Goal: Transaction & Acquisition: Purchase product/service

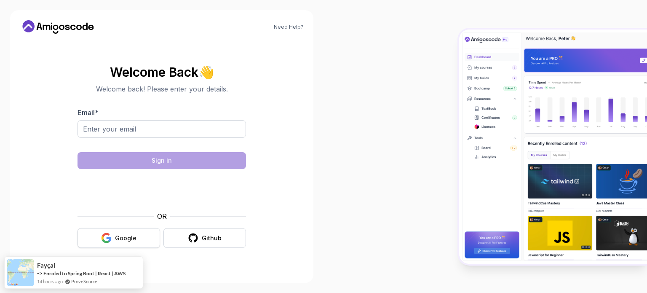
click at [116, 243] on button "Google" at bounding box center [118, 238] width 83 height 20
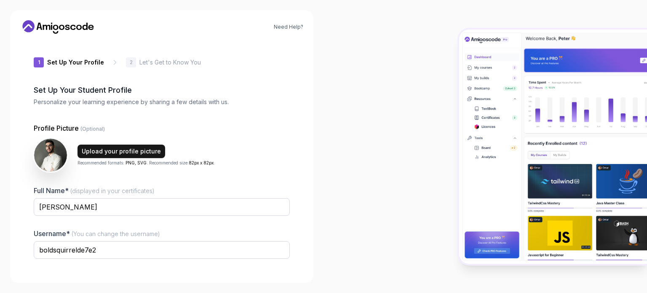
click at [138, 150] on div "Upload your profile picture" at bounding box center [121, 151] width 79 height 8
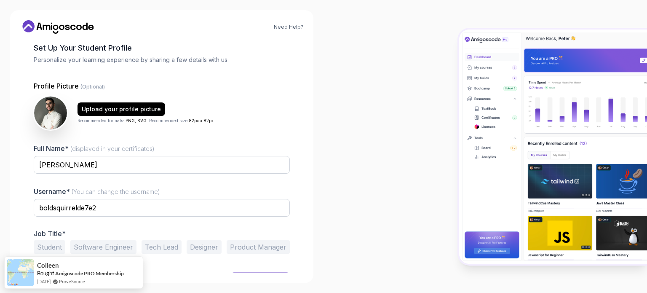
scroll to position [58, 0]
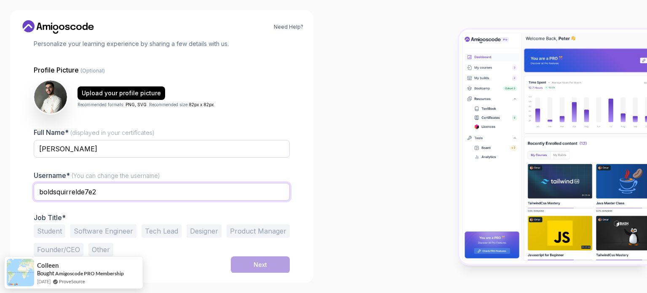
drag, startPoint x: 115, startPoint y: 192, endPoint x: 0, endPoint y: 156, distance: 120.2
click at [0, 156] on div "Need Help? 1 Set Up Your Profile 1 Set Up Your Profile 2 Let's Get to Know You …" at bounding box center [161, 146] width 323 height 293
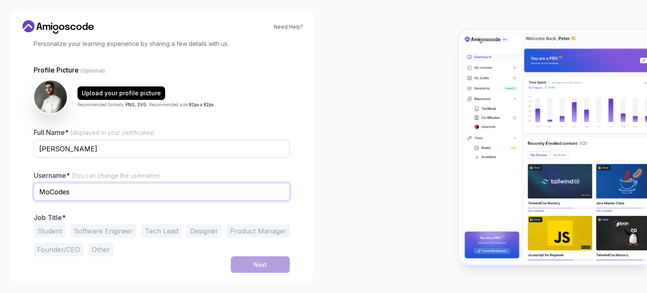
type input "MoCodes"
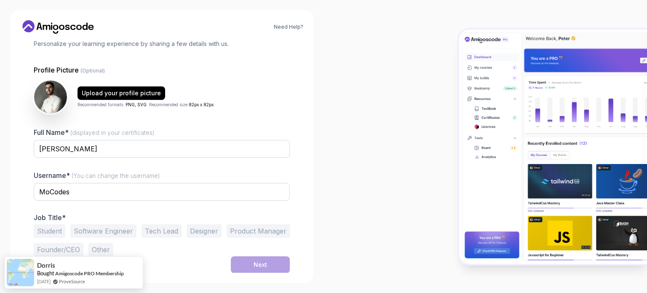
click at [114, 172] on span "(You can change the username)" at bounding box center [116, 175] width 88 height 7
click at [114, 157] on input "[PERSON_NAME]" at bounding box center [162, 149] width 256 height 18
click at [89, 233] on button "Software Engineer" at bounding box center [103, 230] width 66 height 13
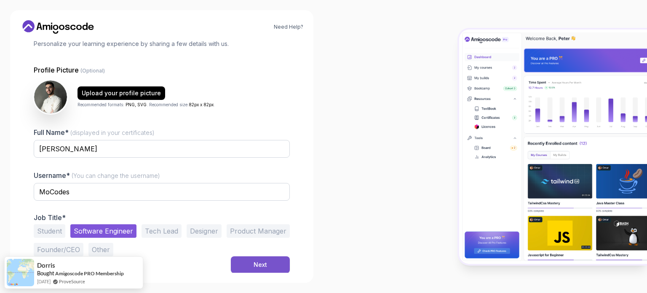
click at [268, 269] on button "Next" at bounding box center [260, 264] width 59 height 17
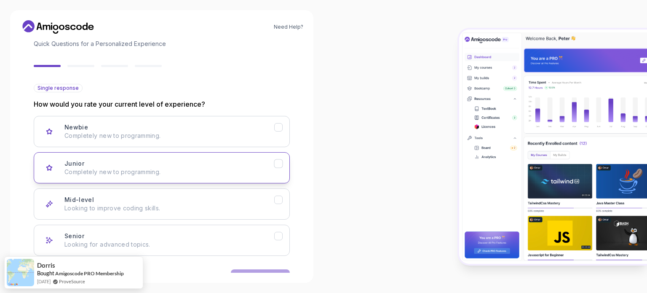
click at [83, 169] on p "Completely new to programming." at bounding box center [169, 172] width 210 height 8
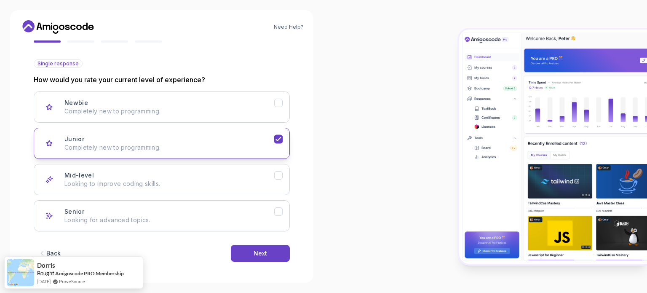
scroll to position [84, 0]
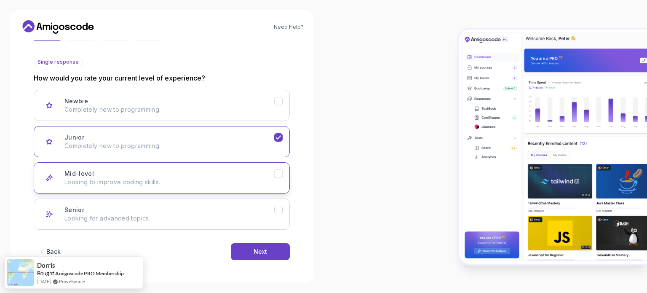
drag, startPoint x: 91, startPoint y: 174, endPoint x: 93, endPoint y: 168, distance: 6.3
click at [92, 174] on div "Mid-level Looking to improve coding skills." at bounding box center [169, 177] width 210 height 17
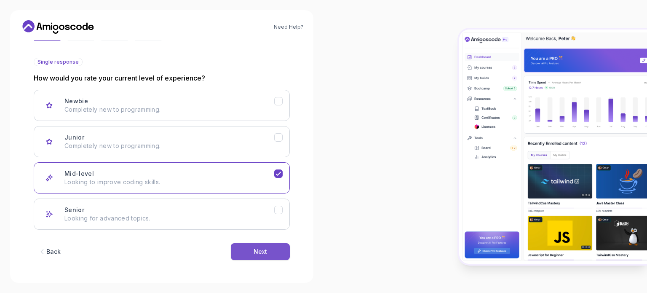
click at [240, 252] on button "Next" at bounding box center [260, 251] width 59 height 17
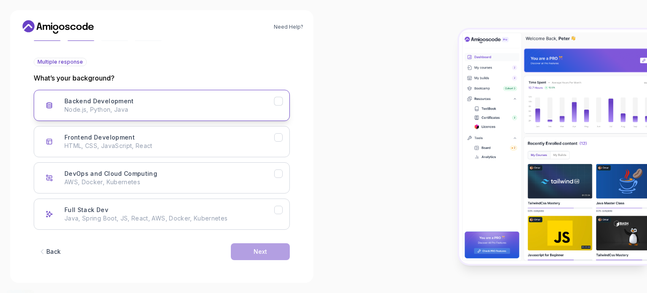
click at [88, 104] on h3 "Backend Development" at bounding box center [98, 101] width 69 height 8
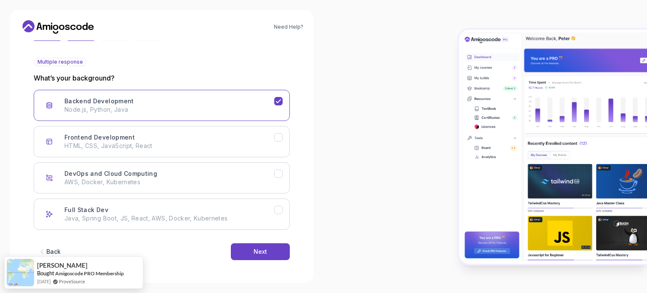
click at [248, 194] on div "Backend Development Node.js, Python, Java Frontend Development HTML, CSS, JavaS…" at bounding box center [162, 160] width 256 height 140
click at [251, 186] on button "DevOps and Cloud Computing AWS, Docker, Kubernetes" at bounding box center [162, 177] width 256 height 31
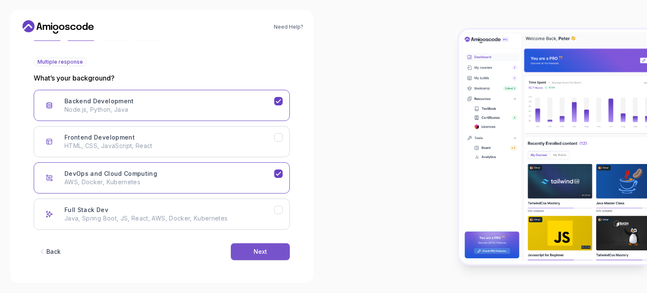
click at [249, 249] on button "Next" at bounding box center [260, 251] width 59 height 17
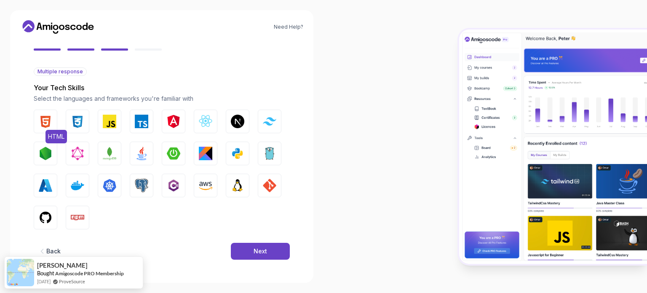
click at [51, 124] on img "button" at bounding box center [45, 120] width 13 height 13
click at [71, 123] on img "button" at bounding box center [77, 120] width 13 height 13
click at [99, 123] on button "JavaScript" at bounding box center [110, 121] width 24 height 24
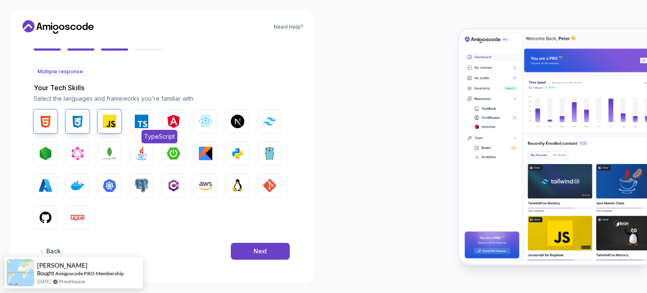
click at [138, 123] on img "button" at bounding box center [141, 120] width 13 height 13
click at [202, 129] on button "React.js" at bounding box center [206, 121] width 24 height 24
click at [226, 128] on button "Next.js" at bounding box center [238, 121] width 24 height 24
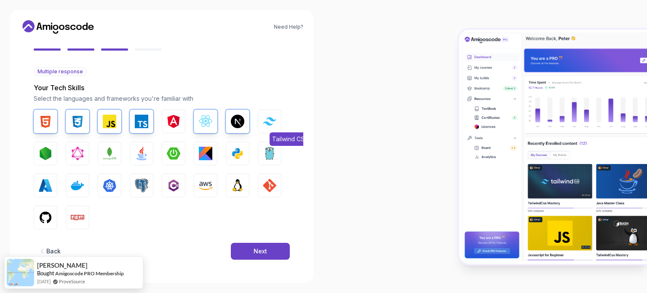
click at [259, 121] on button "Tailwind CSS" at bounding box center [270, 121] width 24 height 24
click at [51, 152] on img "button" at bounding box center [45, 152] width 13 height 13
click at [114, 153] on img "button" at bounding box center [109, 152] width 13 height 13
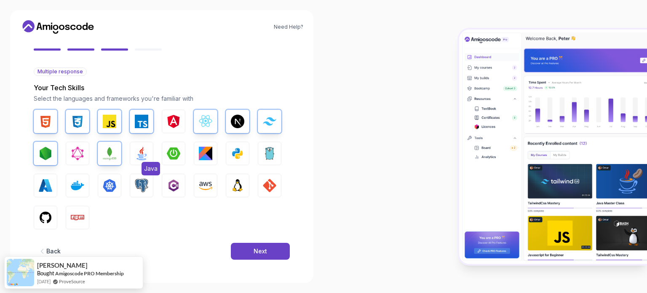
click at [144, 153] on img "button" at bounding box center [141, 152] width 13 height 13
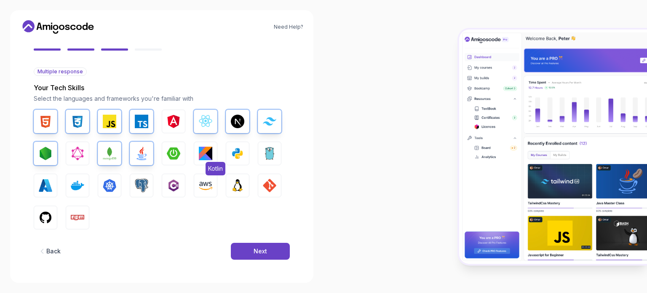
click at [211, 156] on img "button" at bounding box center [205, 152] width 13 height 13
click at [211, 154] on img "button" at bounding box center [205, 152] width 13 height 13
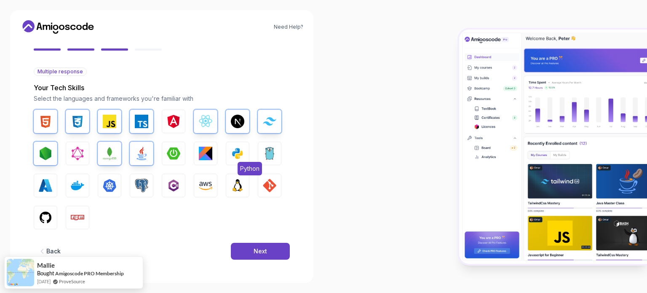
click at [226, 160] on button "Python" at bounding box center [238, 153] width 24 height 24
click at [262, 159] on button "Go" at bounding box center [270, 153] width 24 height 24
click at [76, 185] on img "button" at bounding box center [77, 184] width 13 height 13
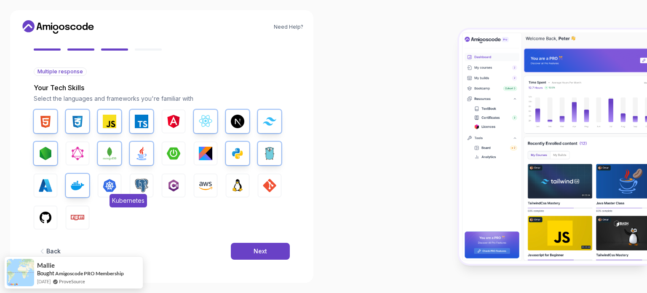
click at [110, 184] on img "button" at bounding box center [109, 184] width 13 height 13
click at [150, 183] on button "PostgreSQL" at bounding box center [142, 185] width 24 height 24
click at [196, 183] on button "AWS" at bounding box center [206, 185] width 24 height 24
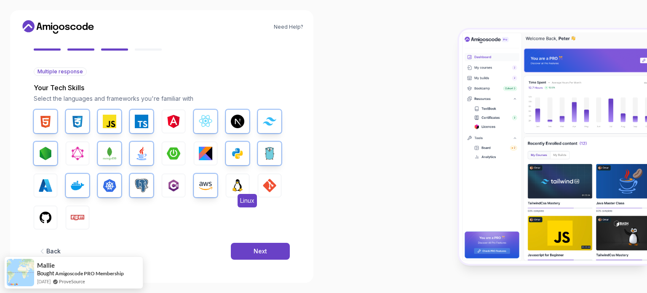
click at [237, 184] on img "button" at bounding box center [237, 184] width 13 height 13
click at [261, 188] on button "GIT" at bounding box center [270, 185] width 24 height 24
click at [39, 212] on img "button" at bounding box center [45, 216] width 13 height 13
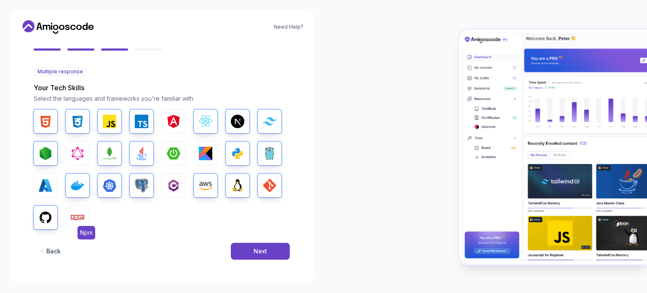
click at [76, 213] on img "button" at bounding box center [77, 216] width 13 height 13
click at [240, 251] on button "Next" at bounding box center [260, 250] width 59 height 17
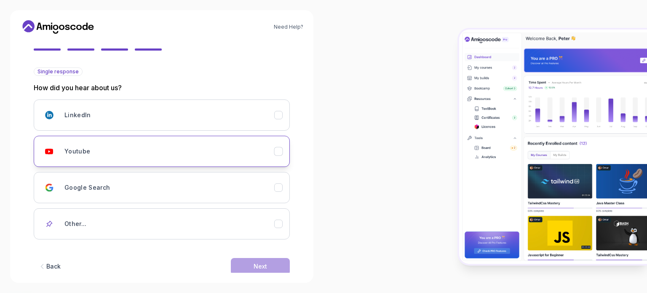
click at [121, 136] on button "Youtube" at bounding box center [162, 151] width 256 height 31
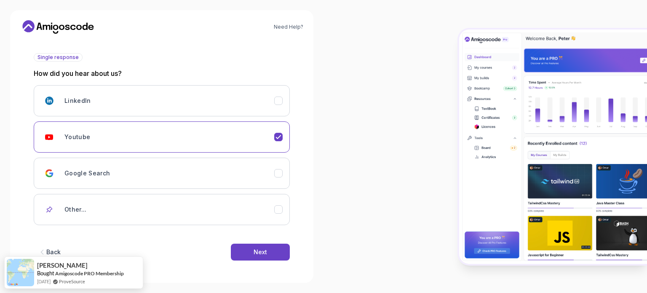
scroll to position [89, 0]
click at [250, 252] on button "Next" at bounding box center [260, 251] width 59 height 17
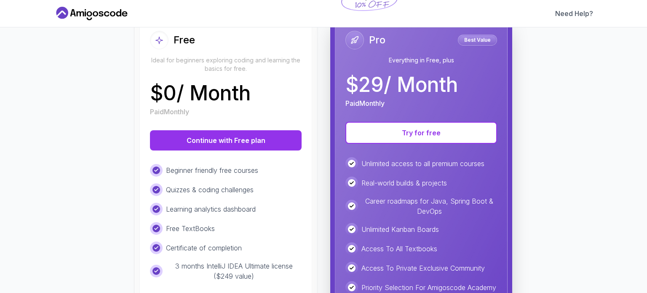
scroll to position [0, 0]
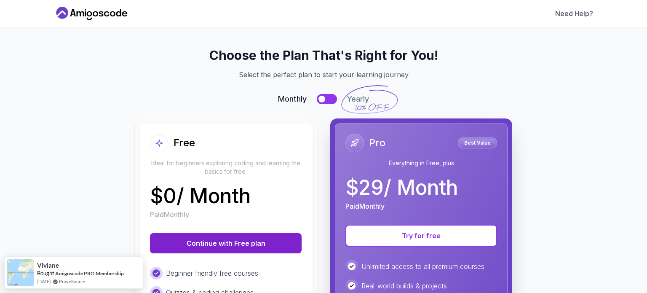
click at [200, 237] on button "Continue with Free plan" at bounding box center [226, 243] width 152 height 20
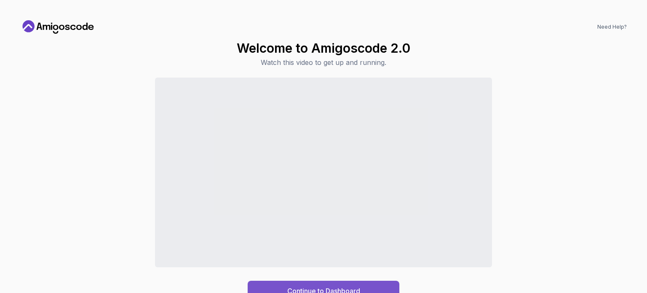
click at [380, 281] on button "Continue to Dashboard" at bounding box center [324, 290] width 152 height 20
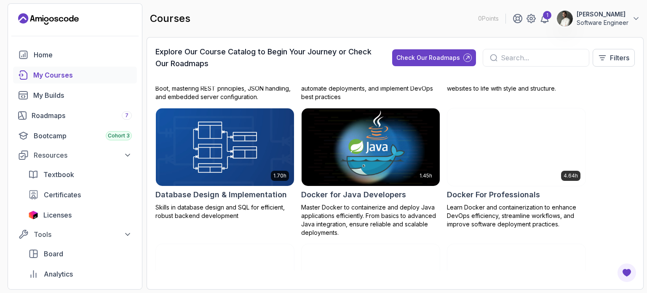
scroll to position [210, 0]
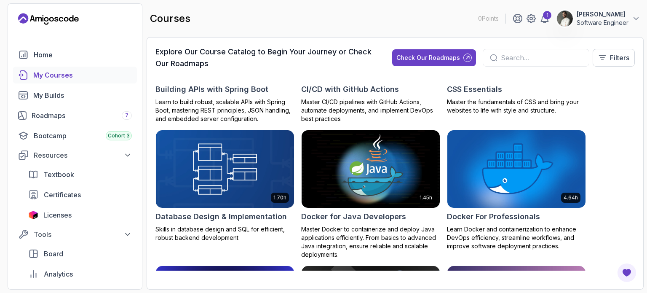
click at [561, 63] on div at bounding box center [535, 58] width 106 height 18
click at [560, 54] on input "text" at bounding box center [540, 58] width 81 height 10
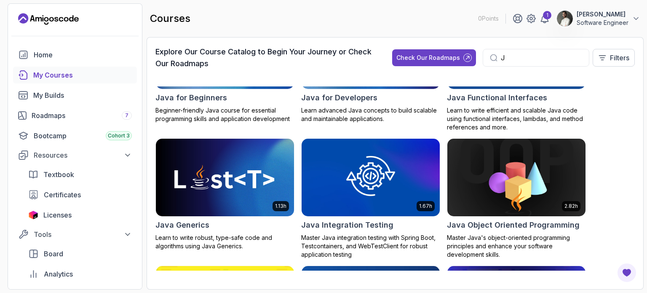
scroll to position [219, 0]
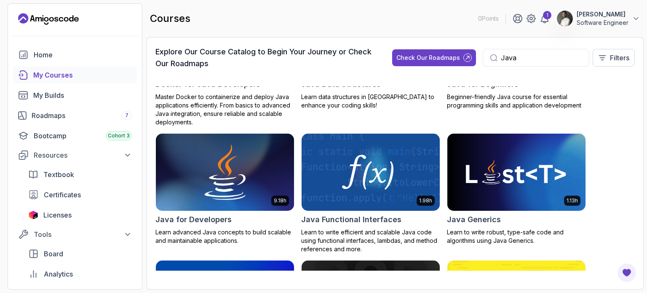
scroll to position [126, 0]
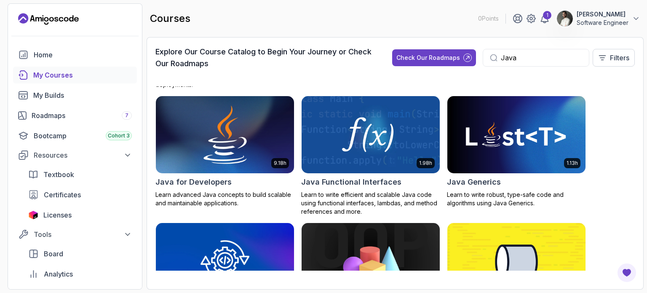
type input "Java"
click at [256, 142] on img at bounding box center [224, 134] width 145 height 81
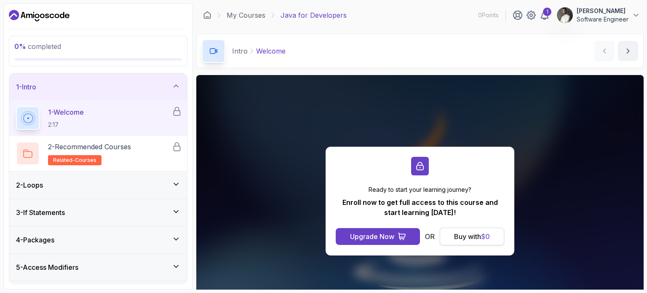
click at [482, 233] on div "Buy with $ 0" at bounding box center [472, 236] width 36 height 10
